Goal: Task Accomplishment & Management: Use online tool/utility

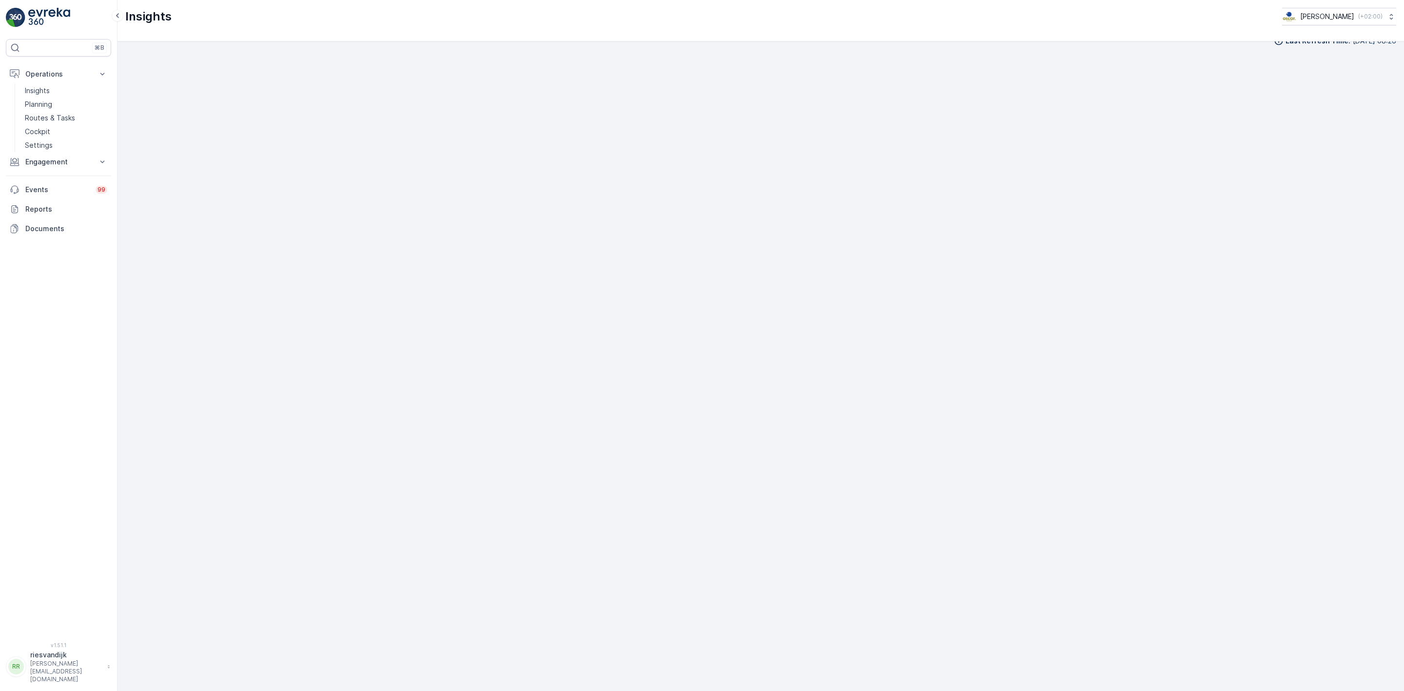
scroll to position [15, 0]
click at [55, 71] on p "Operations" at bounding box center [58, 74] width 66 height 10
click at [63, 96] on link "Insights" at bounding box center [66, 91] width 90 height 14
click at [56, 117] on p "Routes & Tasks" at bounding box center [50, 118] width 50 height 10
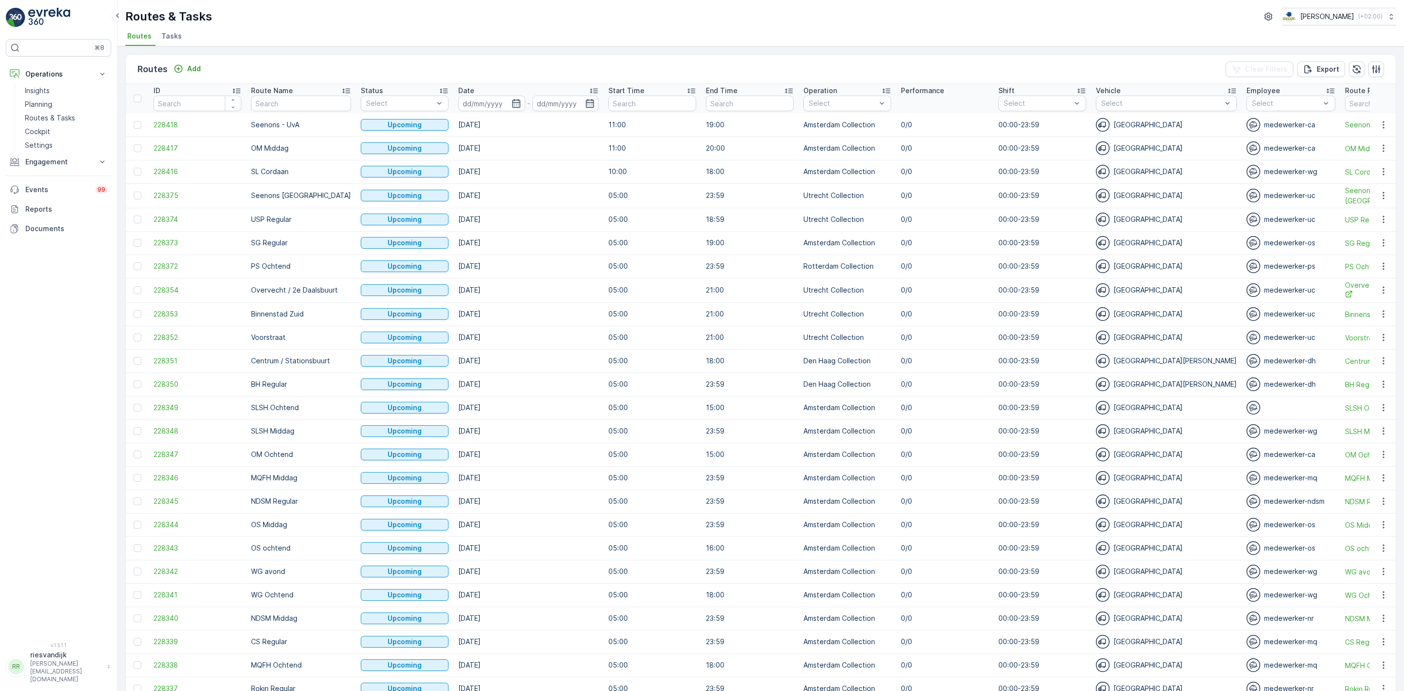
click at [176, 37] on span "Tasks" at bounding box center [171, 36] width 20 height 10
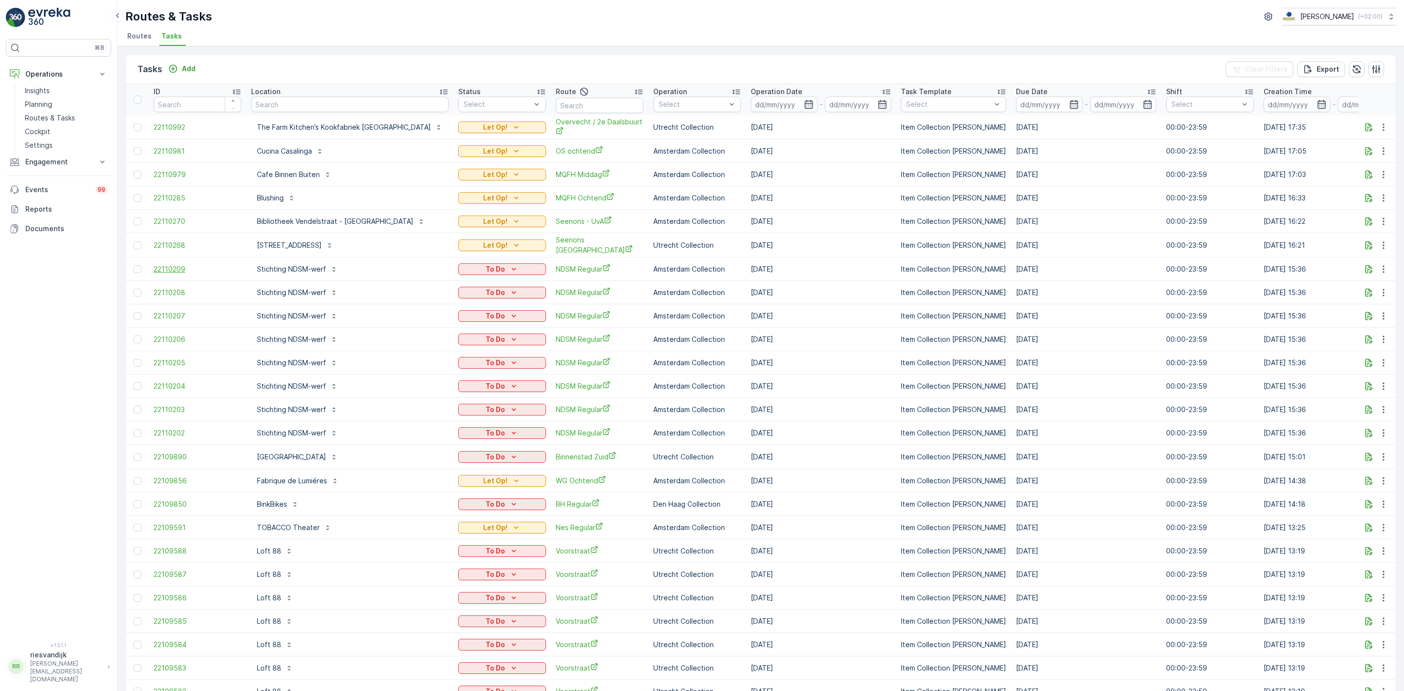
click at [173, 271] on span "22110209" at bounding box center [198, 269] width 88 height 10
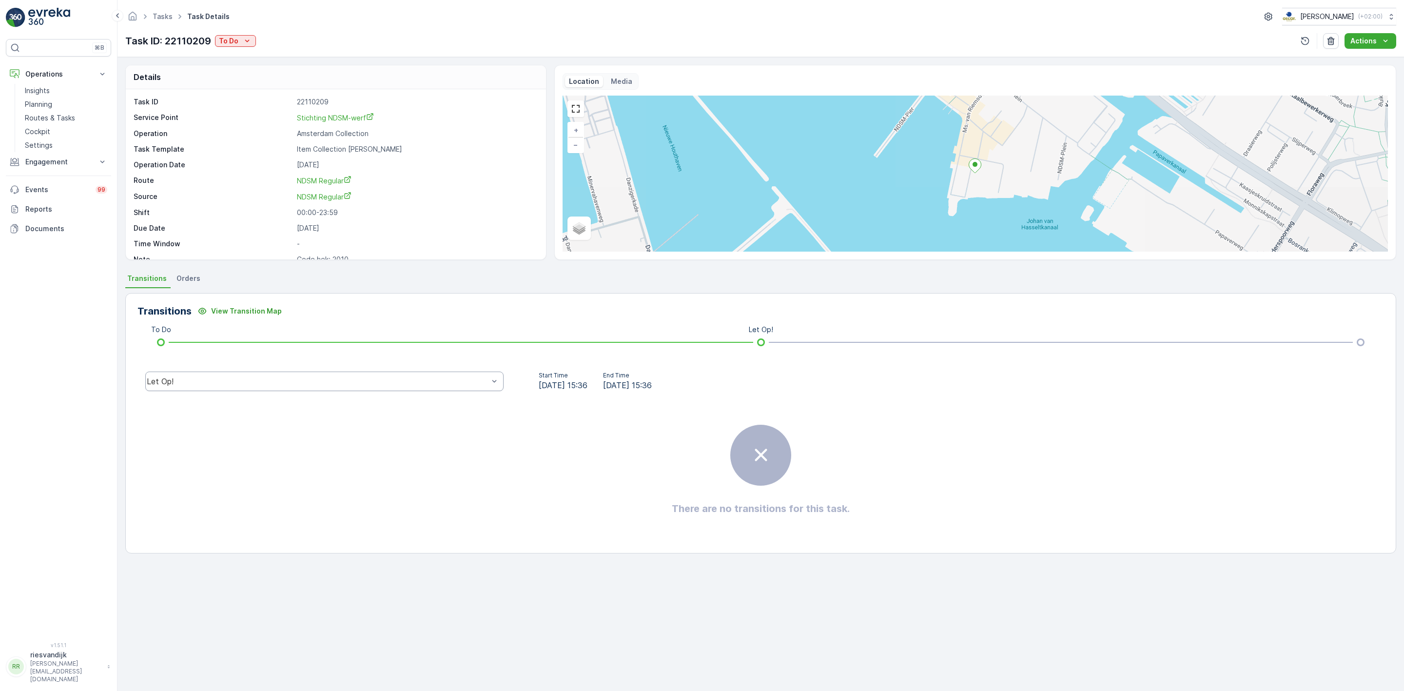
click at [270, 387] on div "Let Op!" at bounding box center [324, 380] width 358 height 19
click at [208, 306] on div "Done" at bounding box center [324, 307] width 347 height 9
